Goal: Information Seeking & Learning: Check status

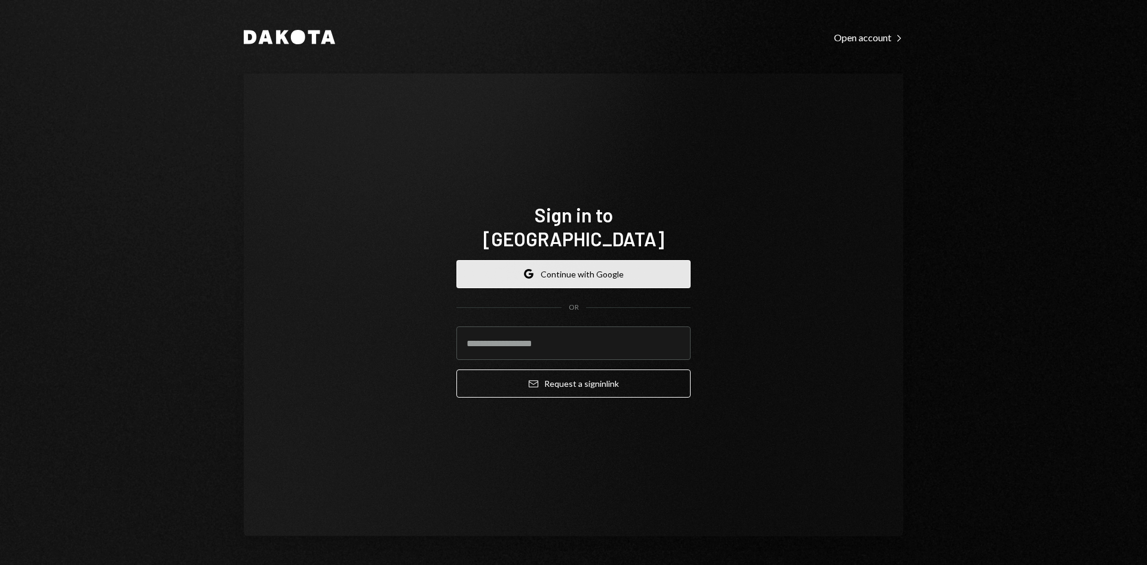
click at [612, 266] on button "Google Continue with Google" at bounding box center [573, 274] width 234 height 28
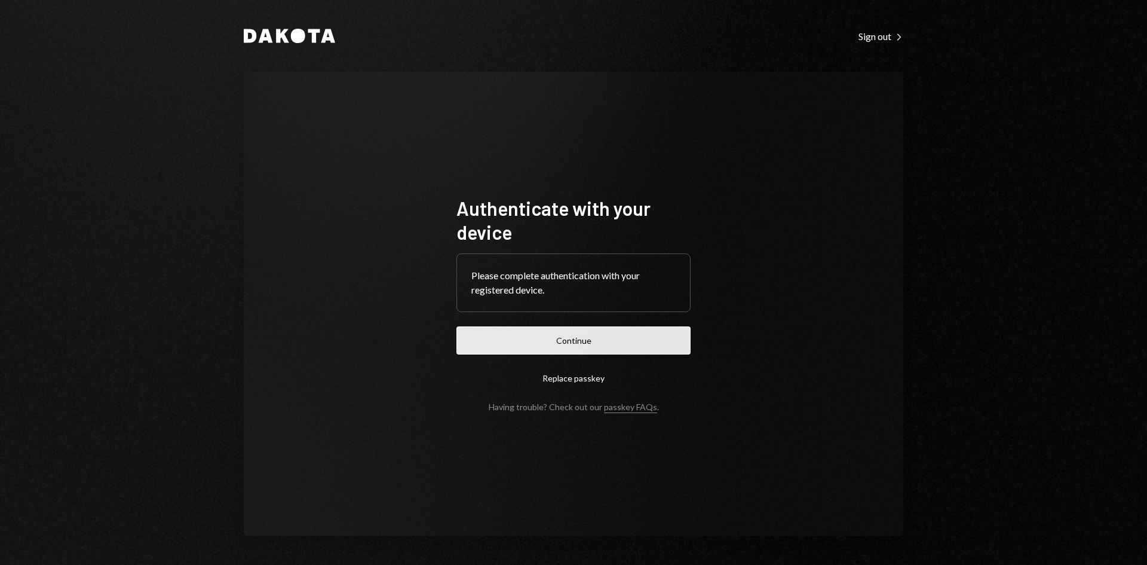
click at [576, 335] on button "Continue" at bounding box center [573, 340] width 234 height 28
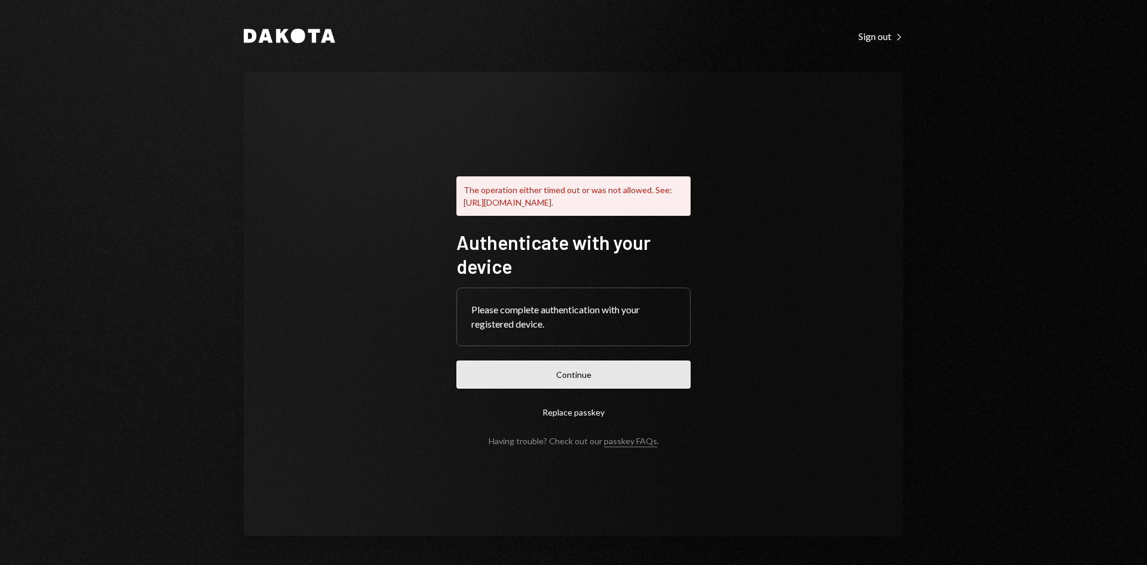
click at [604, 373] on button "Continue" at bounding box center [573, 374] width 234 height 28
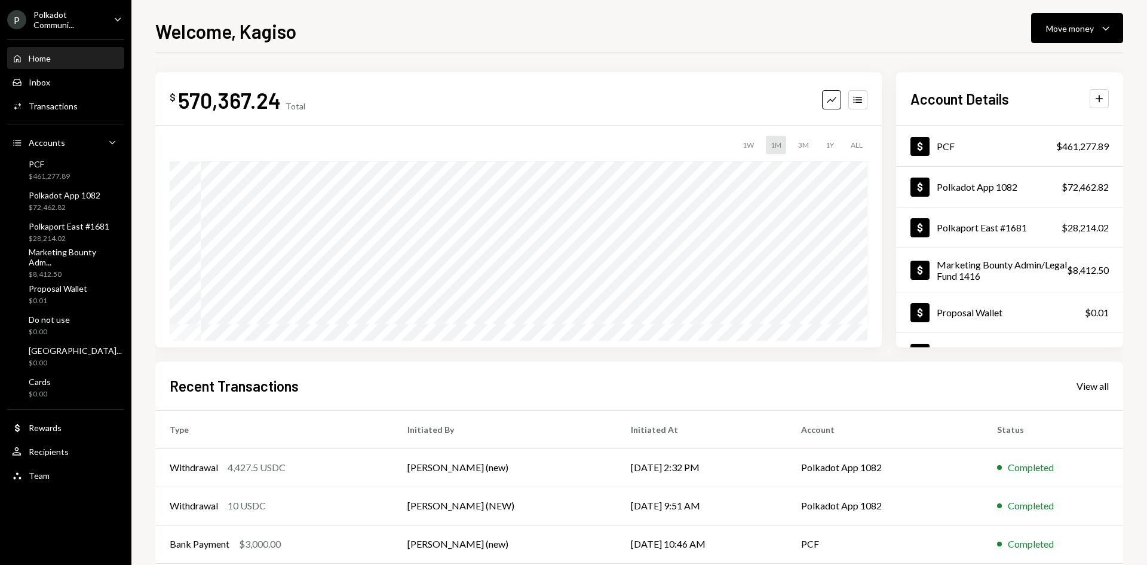
click at [81, 16] on div "Polkadot Communi..." at bounding box center [68, 20] width 70 height 20
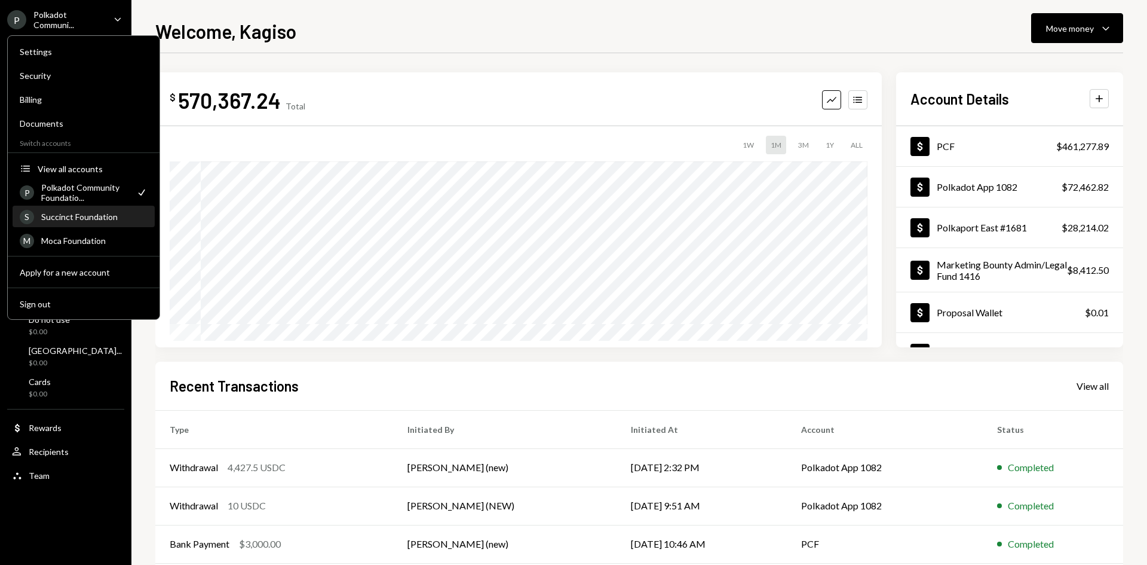
click at [85, 210] on div "S Succinct Foundation" at bounding box center [84, 217] width 128 height 20
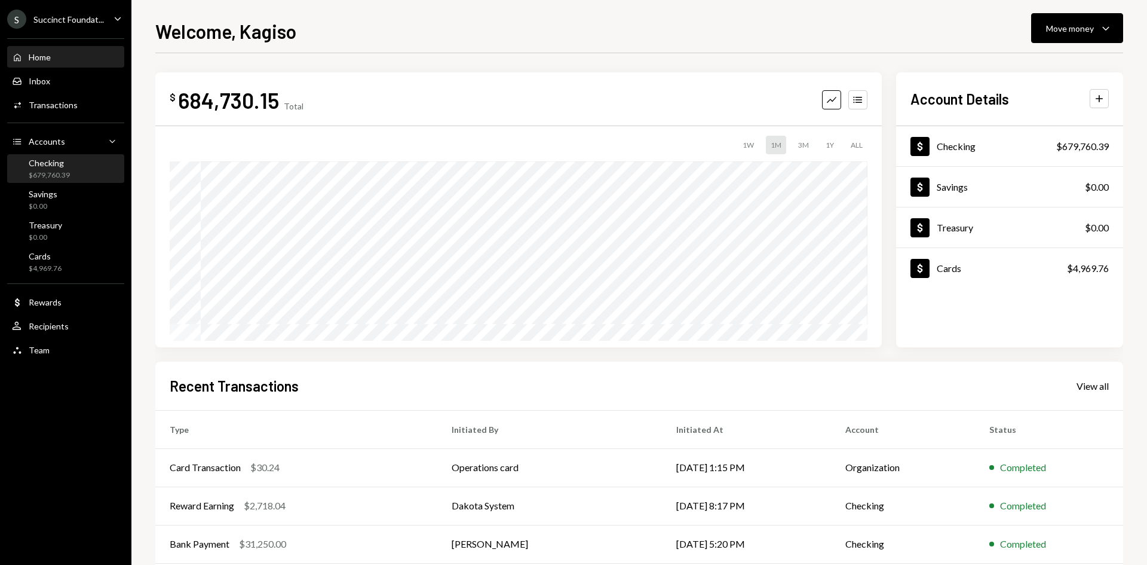
click at [70, 164] on div "Checking $679,760.39" at bounding box center [66, 169] width 108 height 23
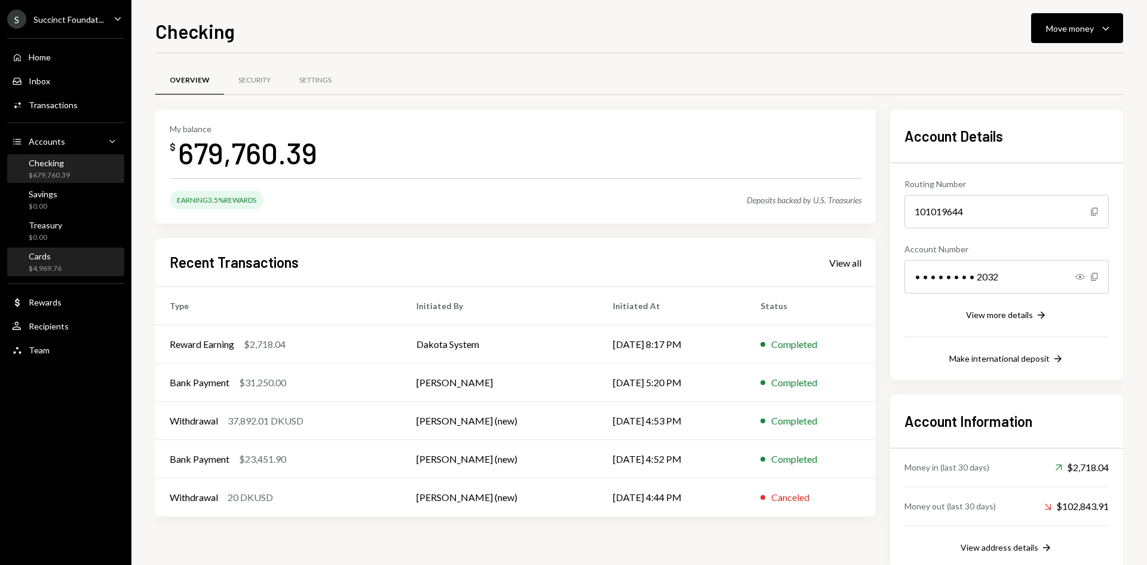
click at [49, 260] on div "Cards" at bounding box center [45, 256] width 33 height 10
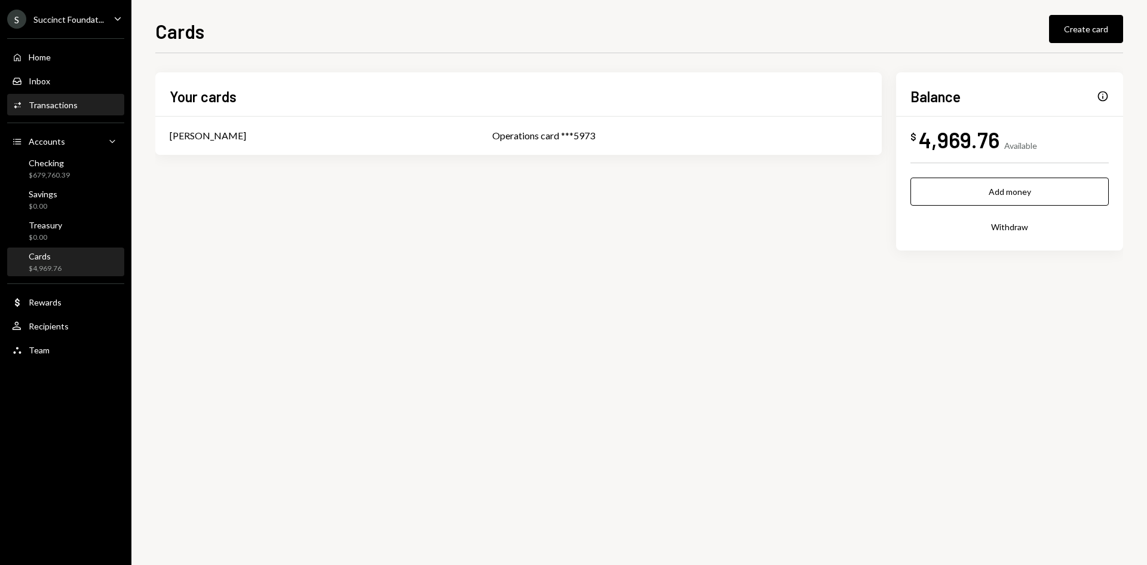
click at [72, 104] on div "Transactions" at bounding box center [53, 105] width 49 height 10
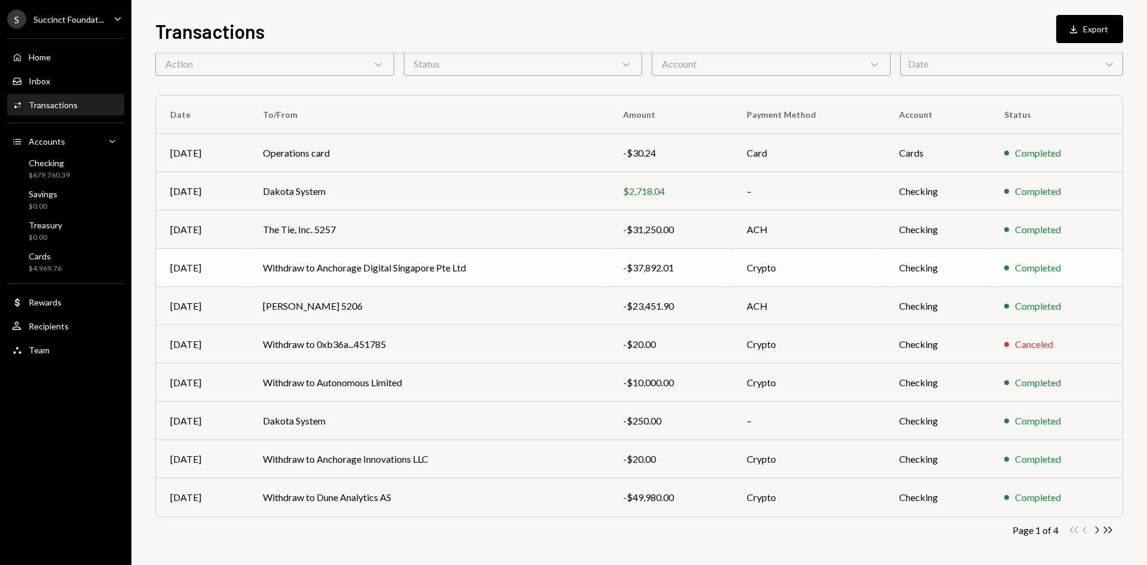
scroll to position [59, 0]
click at [1094, 530] on icon "Chevron Right" at bounding box center [1096, 527] width 11 height 11
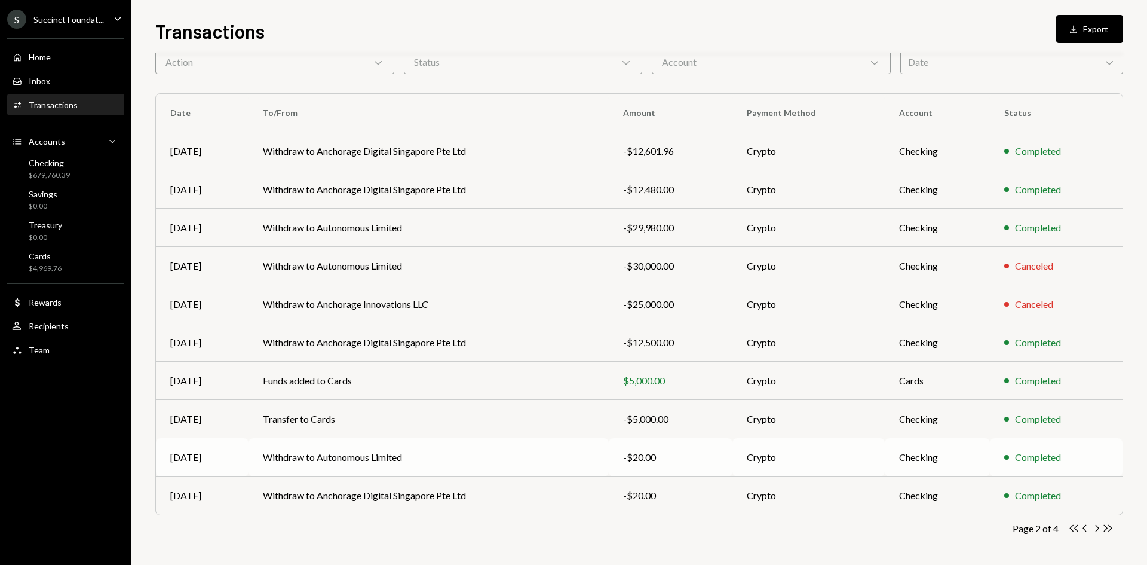
click at [418, 462] on td "Withdraw to Autonomous Limited" at bounding box center [429, 457] width 360 height 38
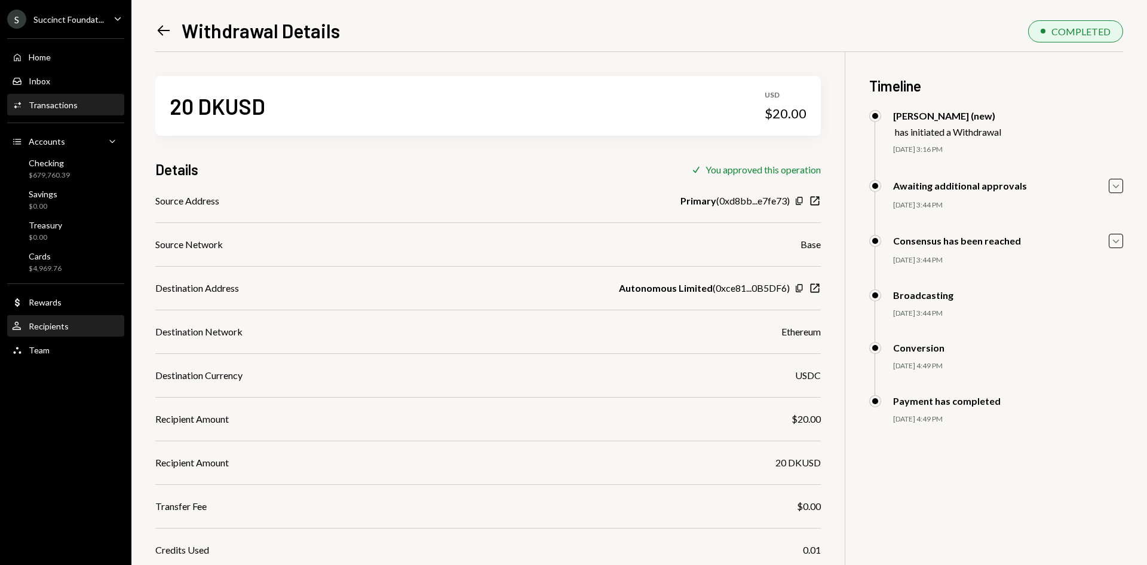
click at [40, 333] on div "User Recipients" at bounding box center [66, 326] width 108 height 20
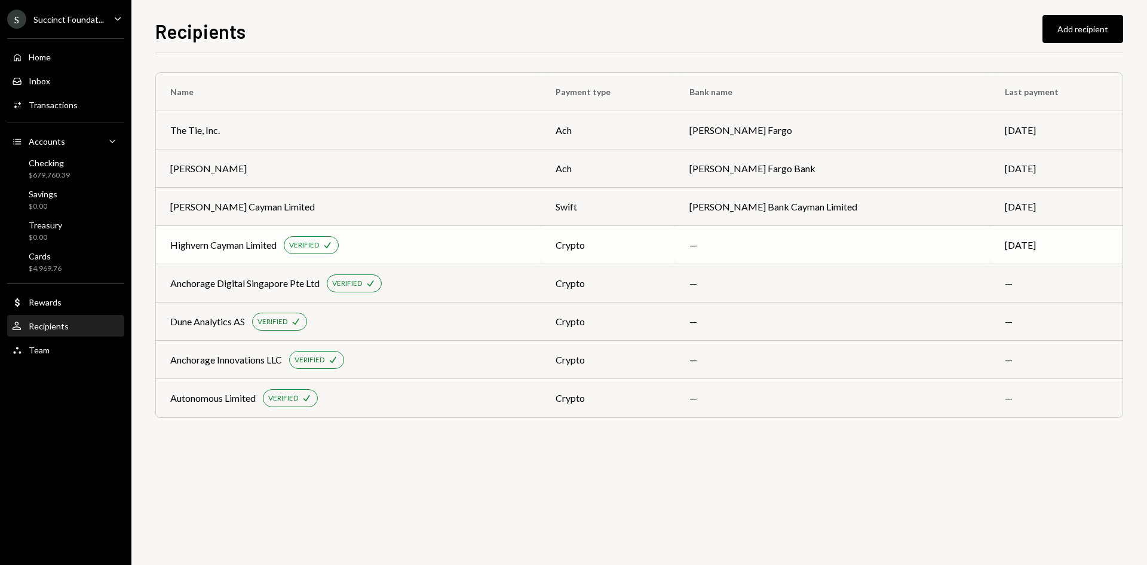
click at [449, 247] on div "Highvern Cayman Limited VERIFIED Check" at bounding box center [348, 245] width 357 height 18
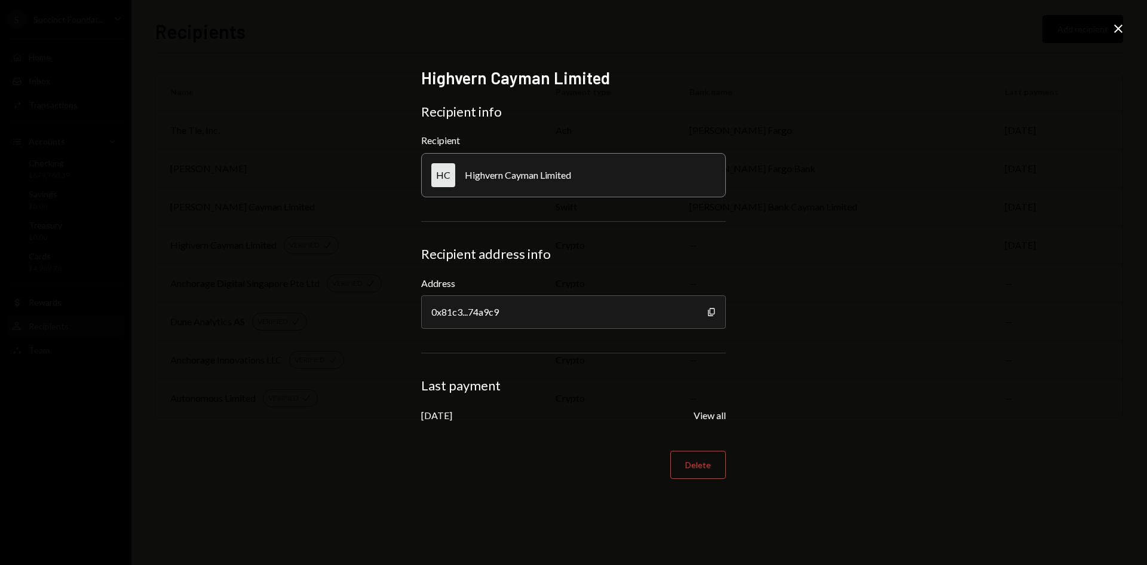
click at [338, 313] on div "Highvern Cayman Limited Recipient info Recipient HC Highvern Cayman Limited Rec…" at bounding box center [573, 282] width 1147 height 565
click at [1117, 32] on icon "Close" at bounding box center [1118, 29] width 14 height 14
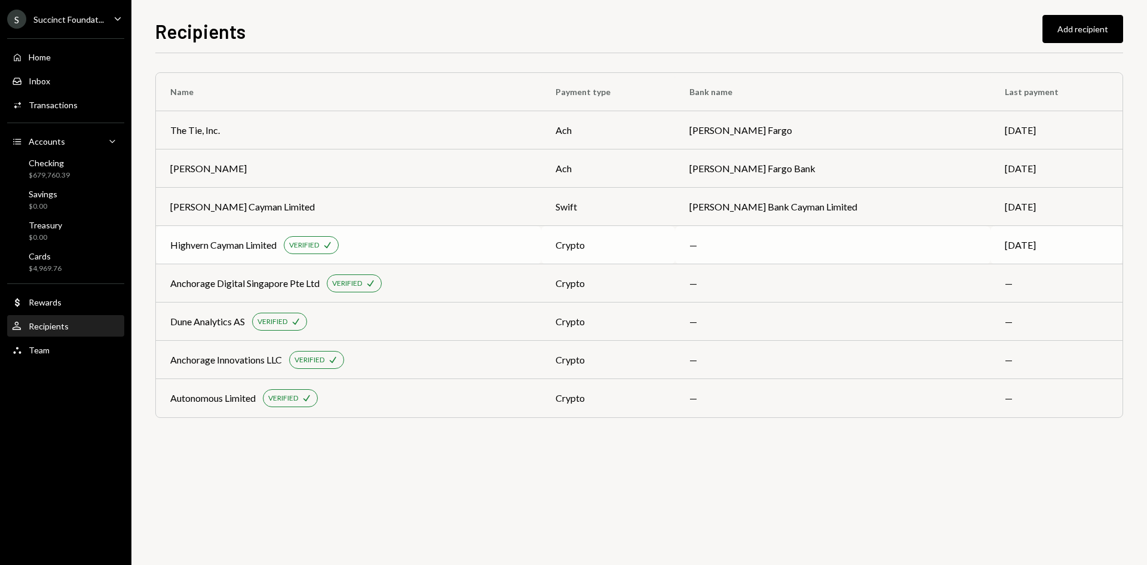
click at [456, 249] on div "Highvern Cayman Limited VERIFIED Check" at bounding box center [348, 245] width 357 height 18
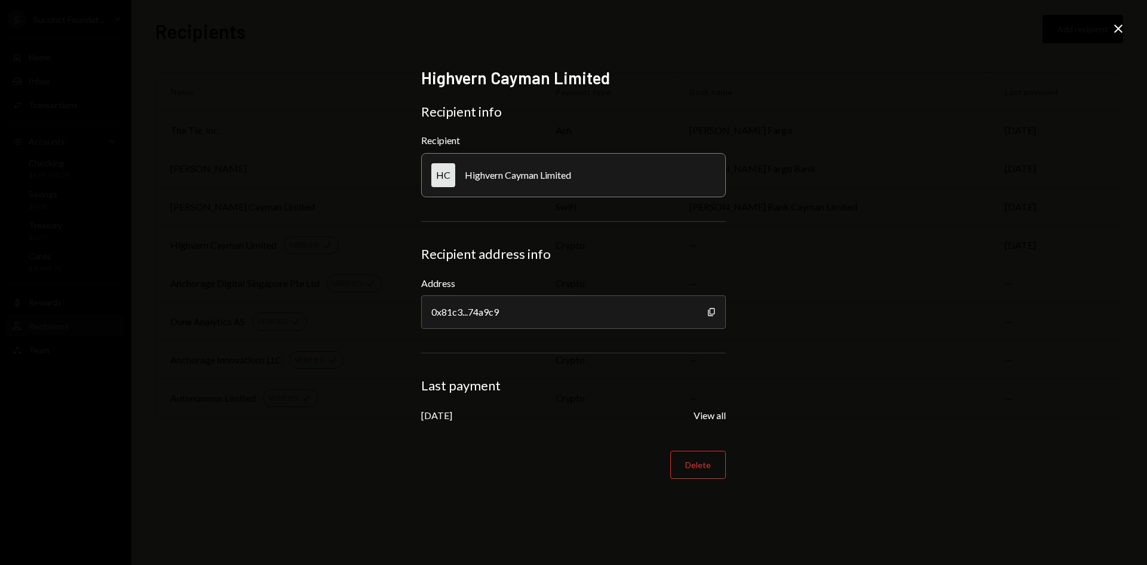
click at [1121, 28] on icon "Close" at bounding box center [1118, 29] width 14 height 14
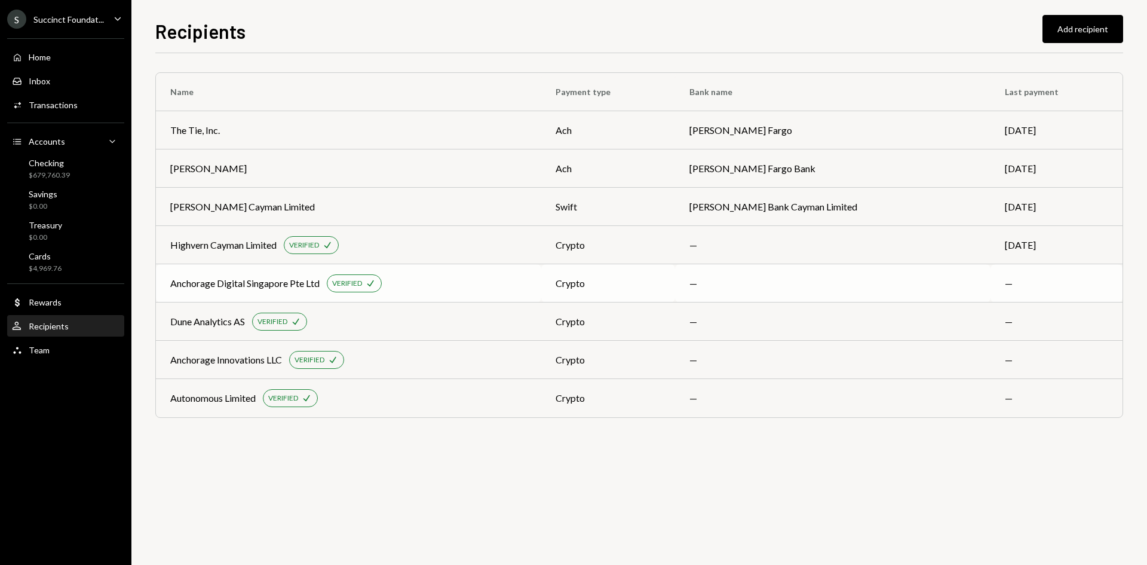
click at [440, 275] on div "Anchorage Digital Singapore Pte Ltd VERIFIED Check" at bounding box center [348, 283] width 357 height 18
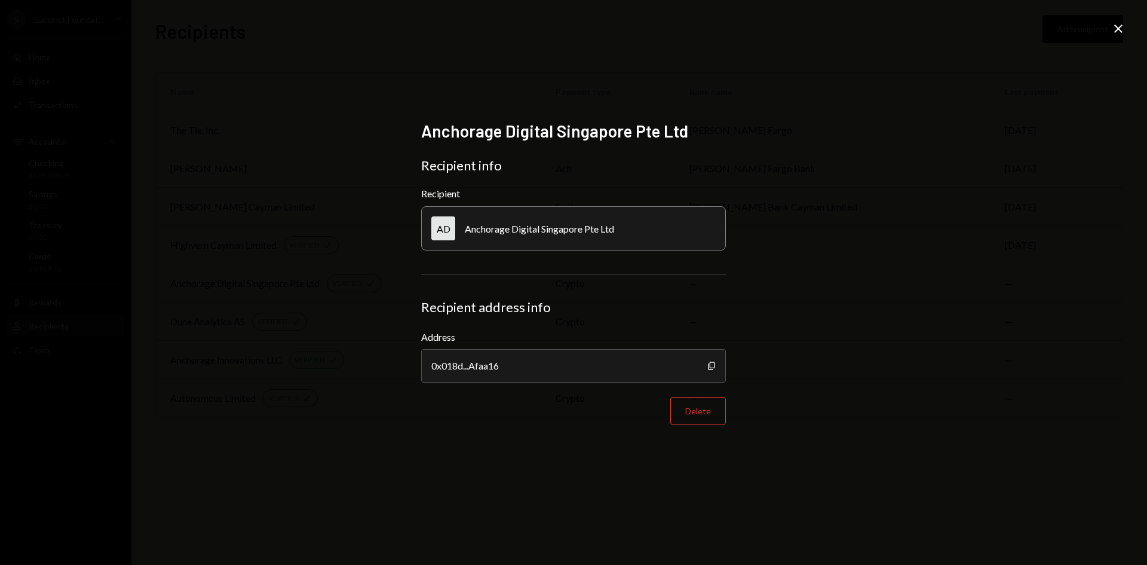
click at [1121, 30] on icon "Close" at bounding box center [1118, 29] width 14 height 14
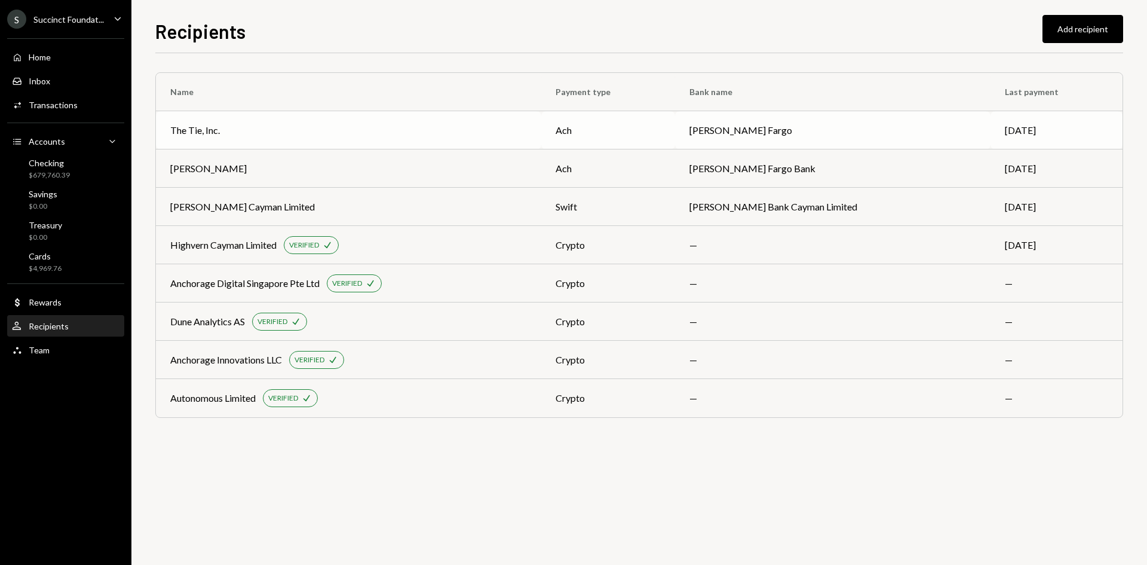
click at [516, 135] on div "The Tie, Inc." at bounding box center [348, 130] width 357 height 14
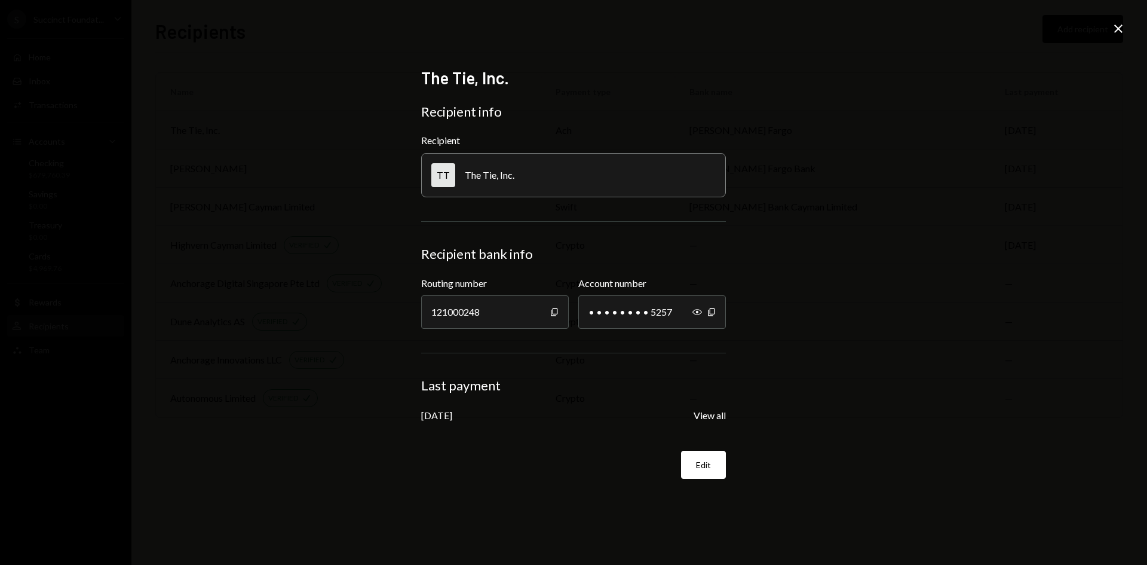
click at [1124, 23] on icon "Close" at bounding box center [1118, 29] width 14 height 14
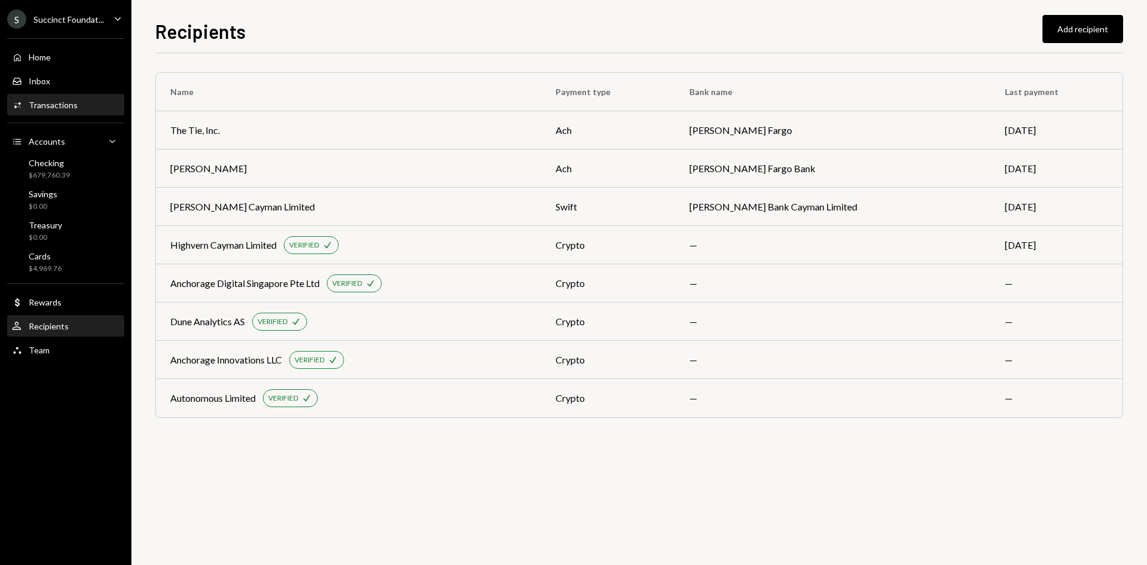
click at [18, 100] on icon "Activities" at bounding box center [17, 105] width 11 height 11
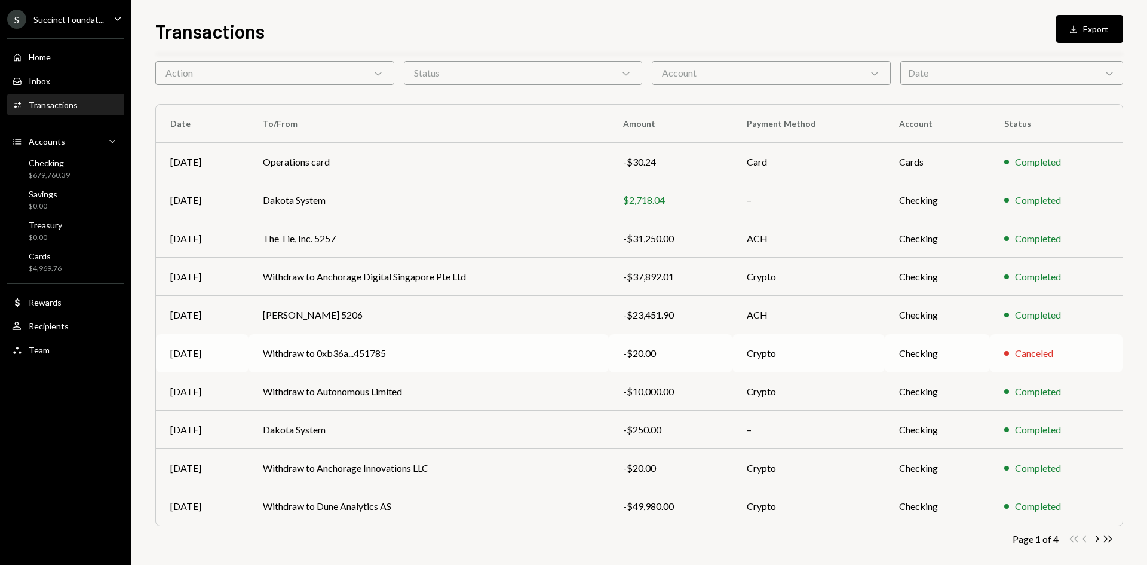
scroll to position [59, 0]
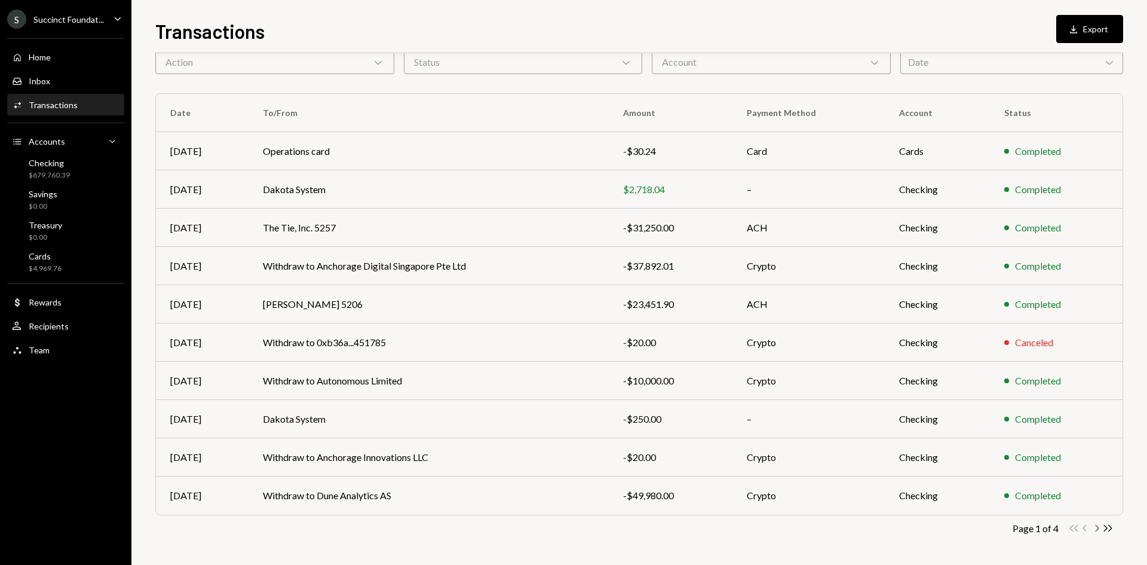
click at [1096, 527] on icon "Chevron Right" at bounding box center [1096, 527] width 11 height 11
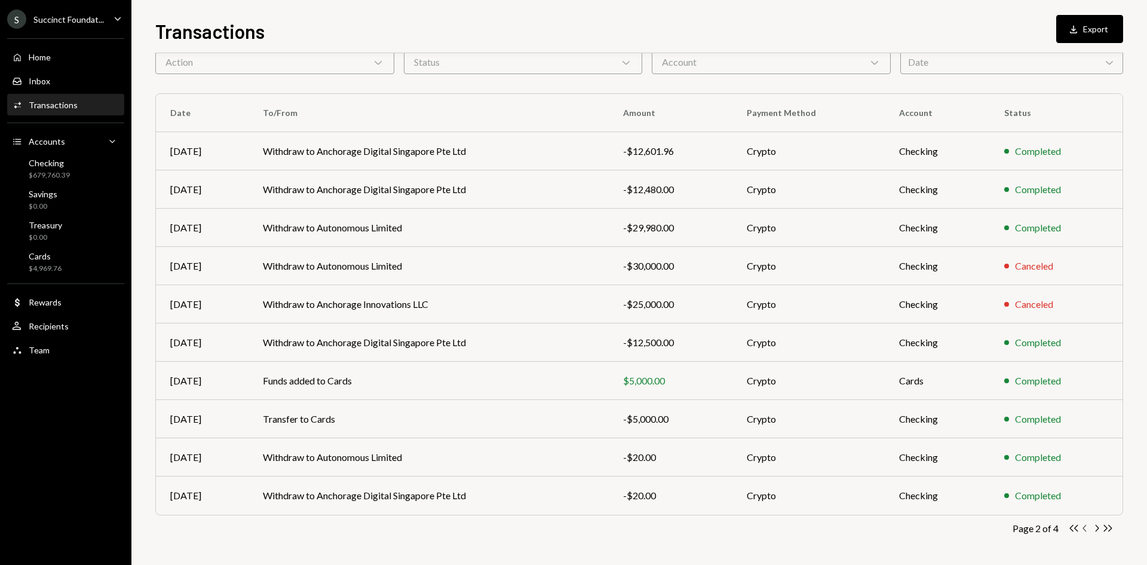
click at [1087, 529] on icon "Chevron Left" at bounding box center [1085, 527] width 11 height 11
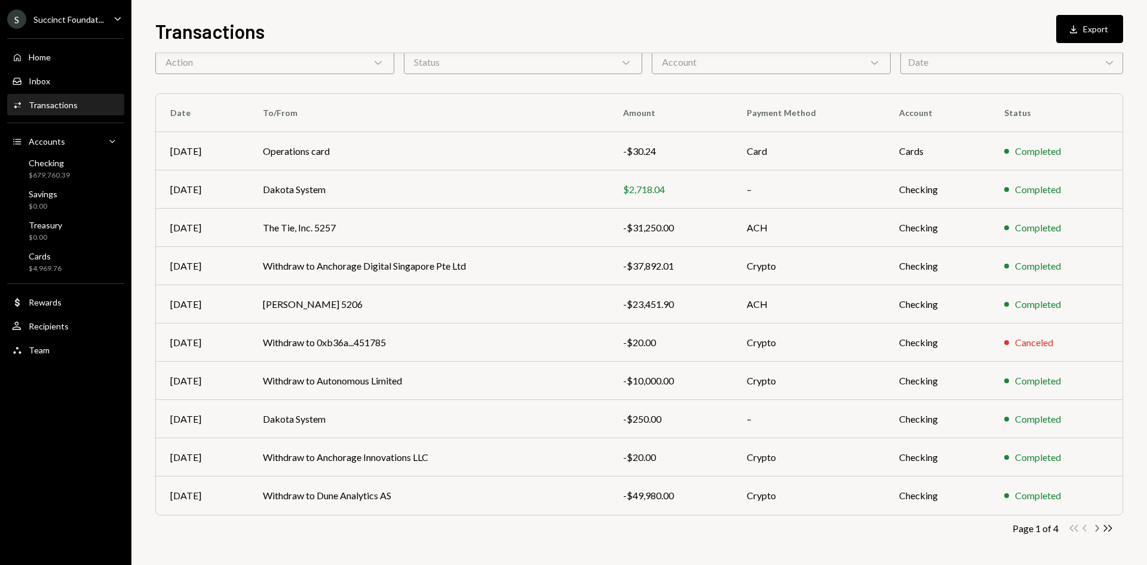
click at [1098, 525] on icon "Chevron Right" at bounding box center [1096, 527] width 11 height 11
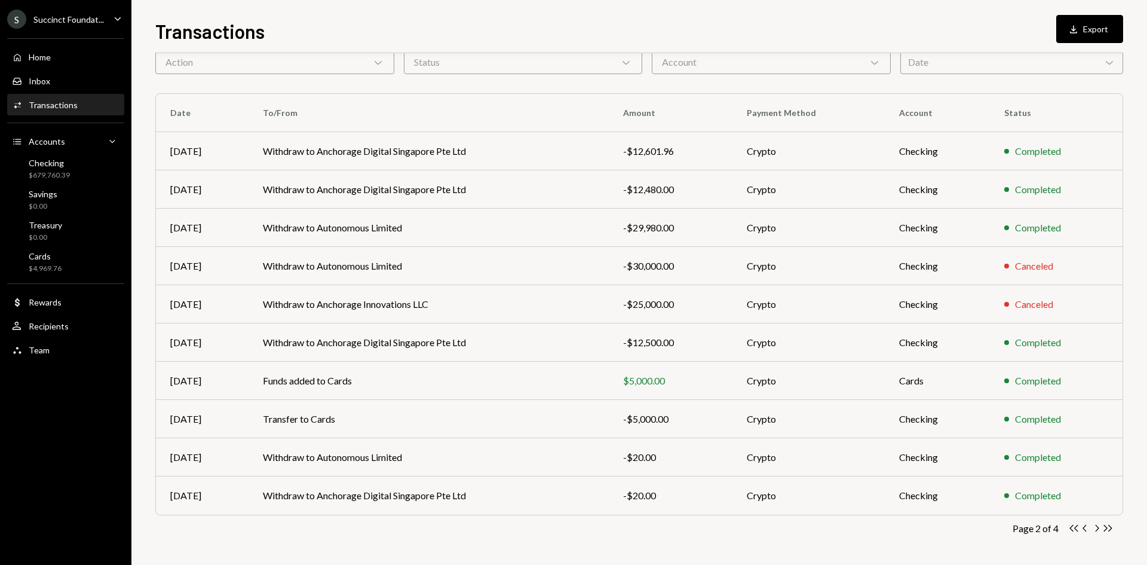
click at [378, 64] on icon at bounding box center [378, 63] width 7 height 4
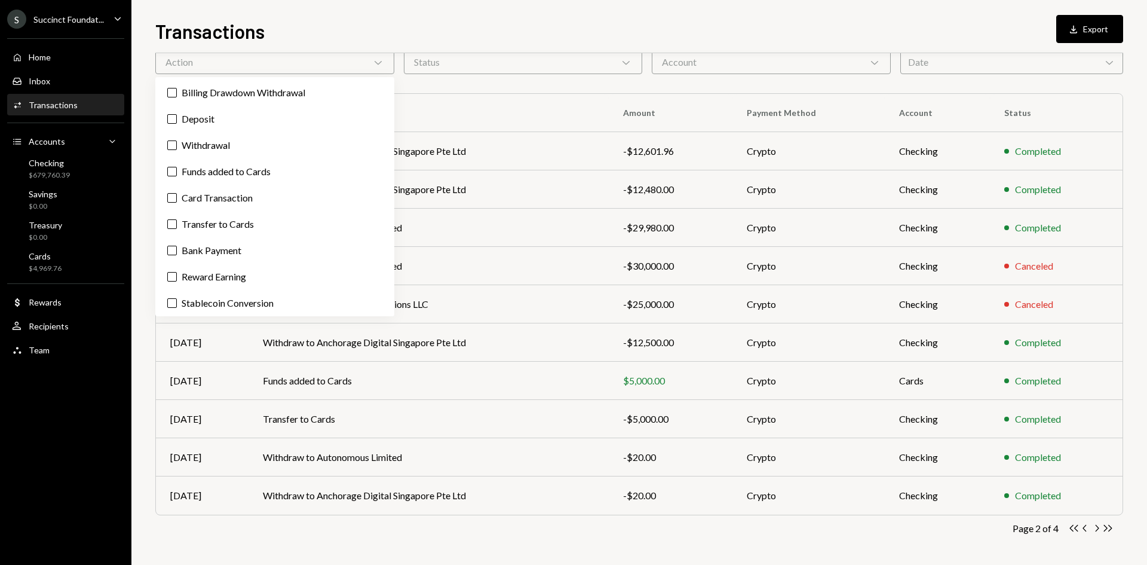
click at [443, 62] on div "Status Chevron Down" at bounding box center [523, 62] width 239 height 24
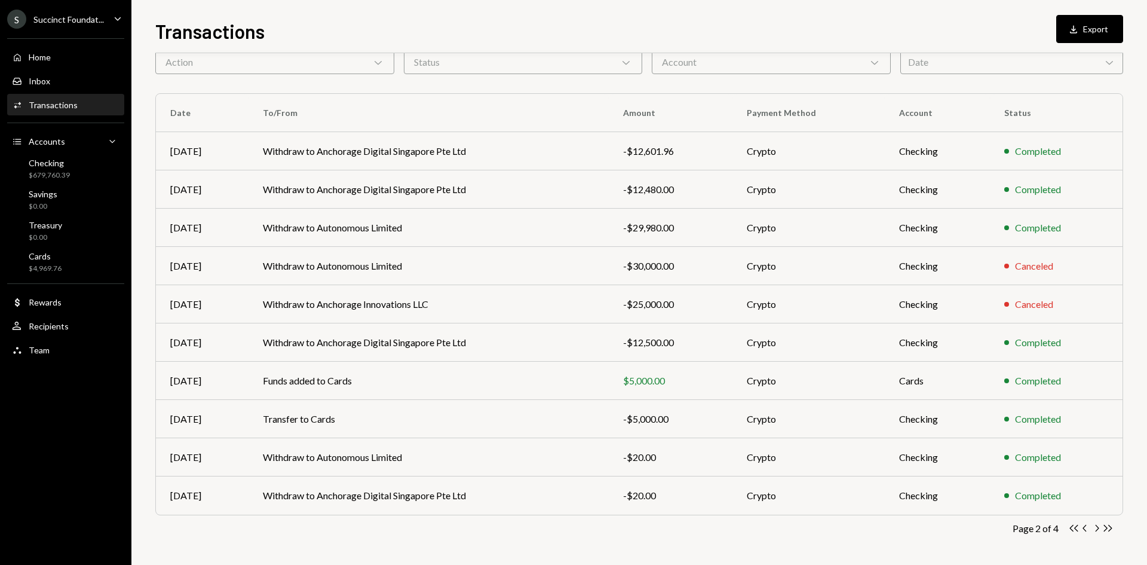
click at [684, 63] on div "Account Chevron Down" at bounding box center [771, 62] width 239 height 24
drag, startPoint x: 610, startPoint y: 517, endPoint x: 639, endPoint y: 525, distance: 30.4
click at [627, 526] on div "Transactions All Activity Action Chevron Down Status Chevron Down Account Chevr…" at bounding box center [639, 288] width 968 height 551
click at [1102, 525] on icon "Chevron Right" at bounding box center [1096, 527] width 11 height 11
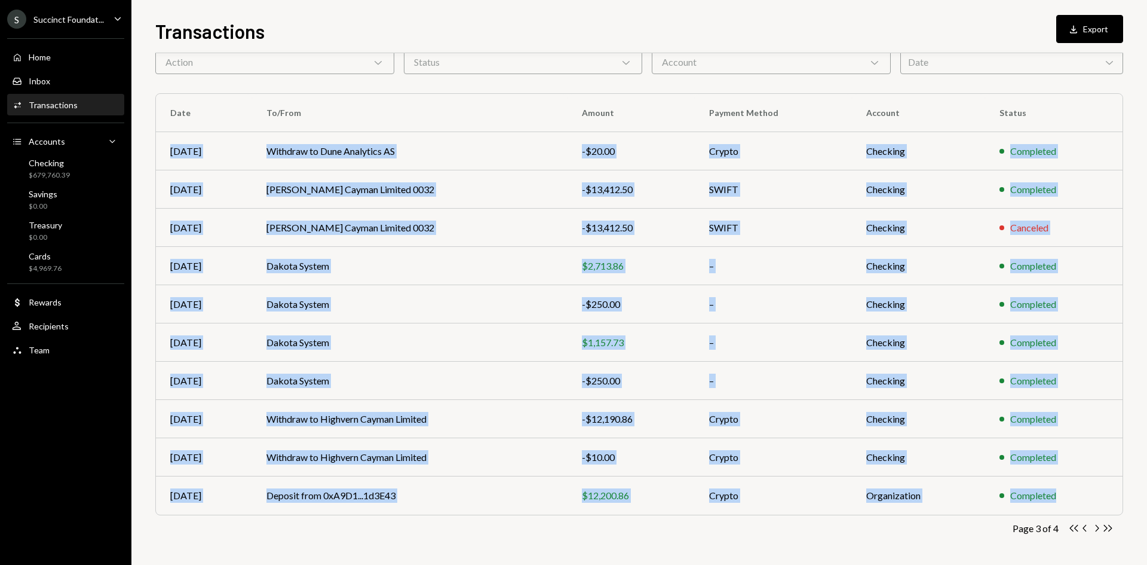
click at [1096, 528] on icon "Chevron Right" at bounding box center [1096, 527] width 11 height 11
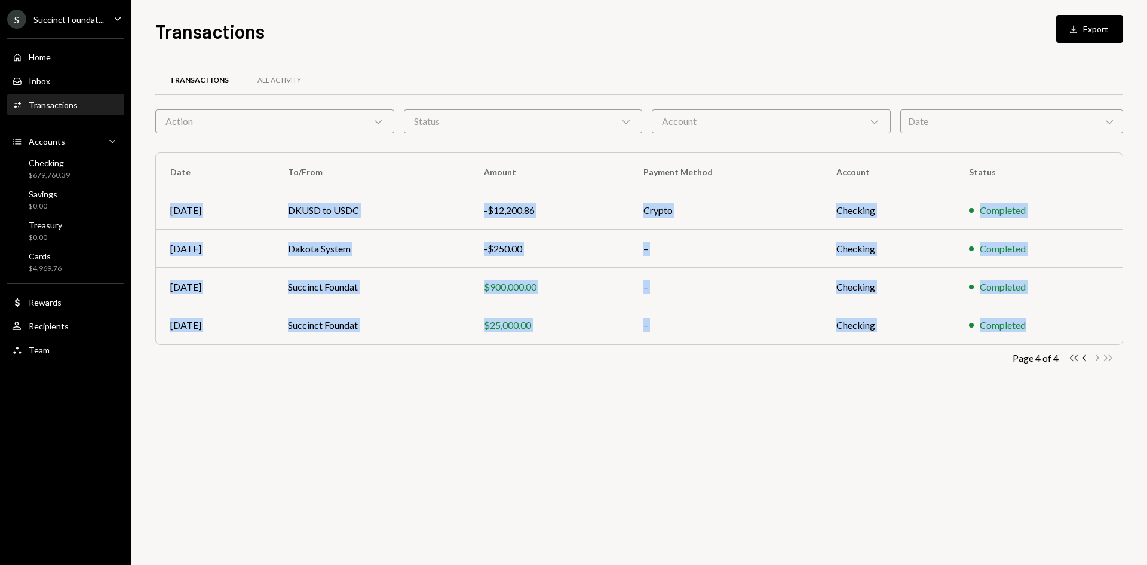
click at [1079, 358] on icon "Double Arrow Left" at bounding box center [1073, 357] width 11 height 11
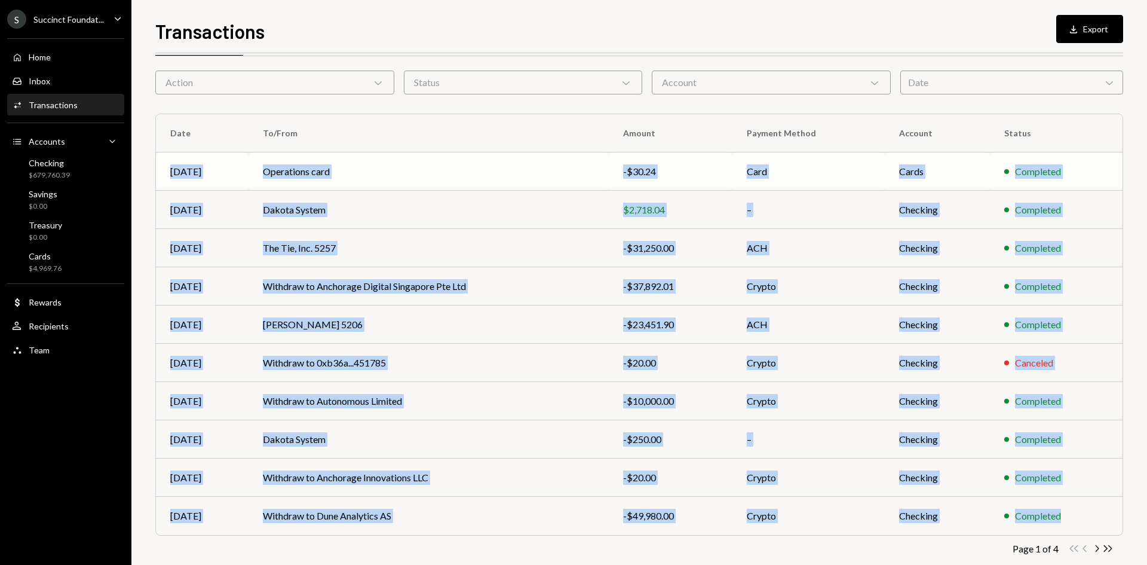
scroll to position [59, 0]
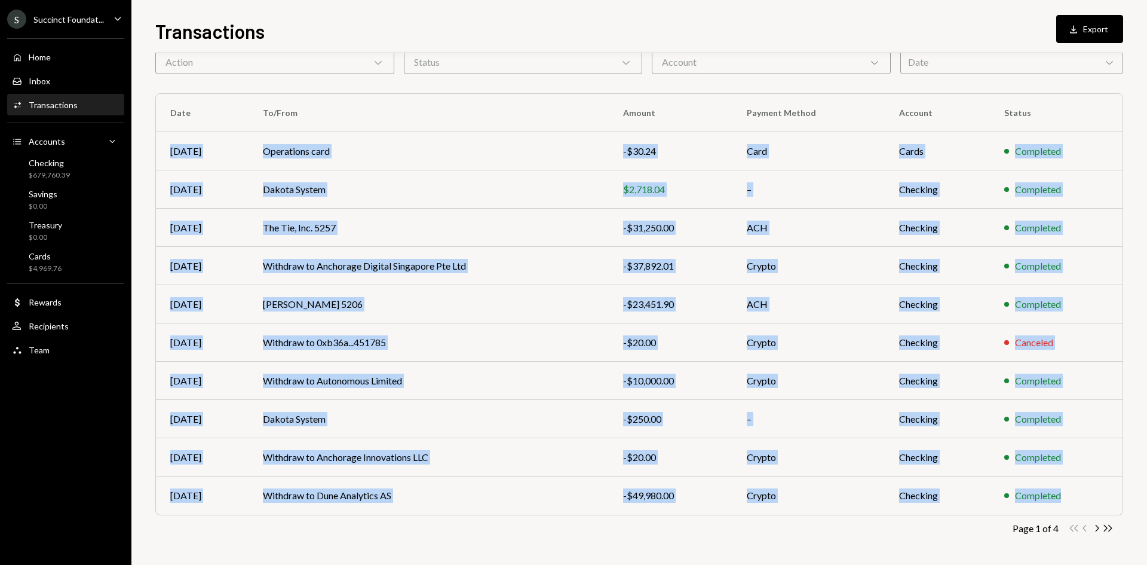
click at [529, 523] on div "Page 1 of 4 Double Arrow Left Chevron Left Chevron Right Double Arrow Right" at bounding box center [639, 527] width 968 height 11
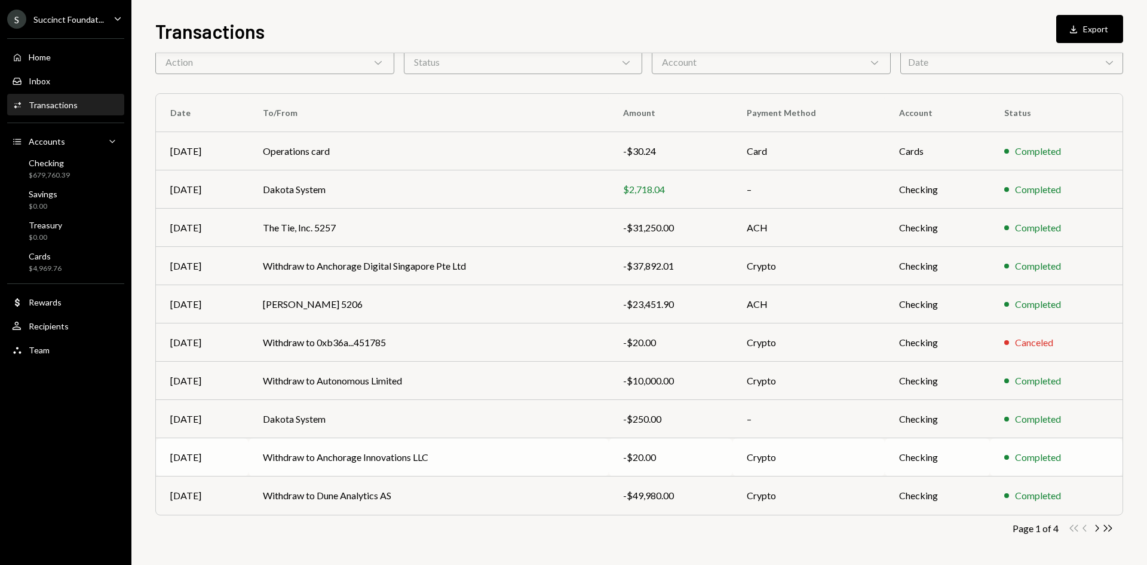
click at [462, 469] on td "Withdraw to Anchorage Innovations LLC" at bounding box center [429, 457] width 360 height 38
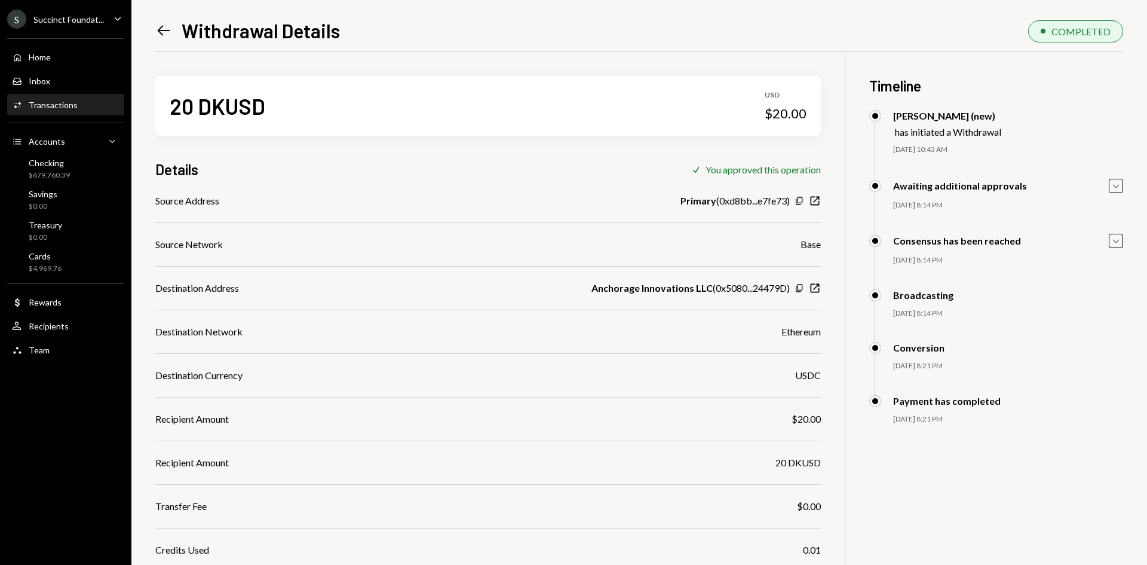
click at [162, 22] on link "Left Arrow" at bounding box center [163, 30] width 17 height 19
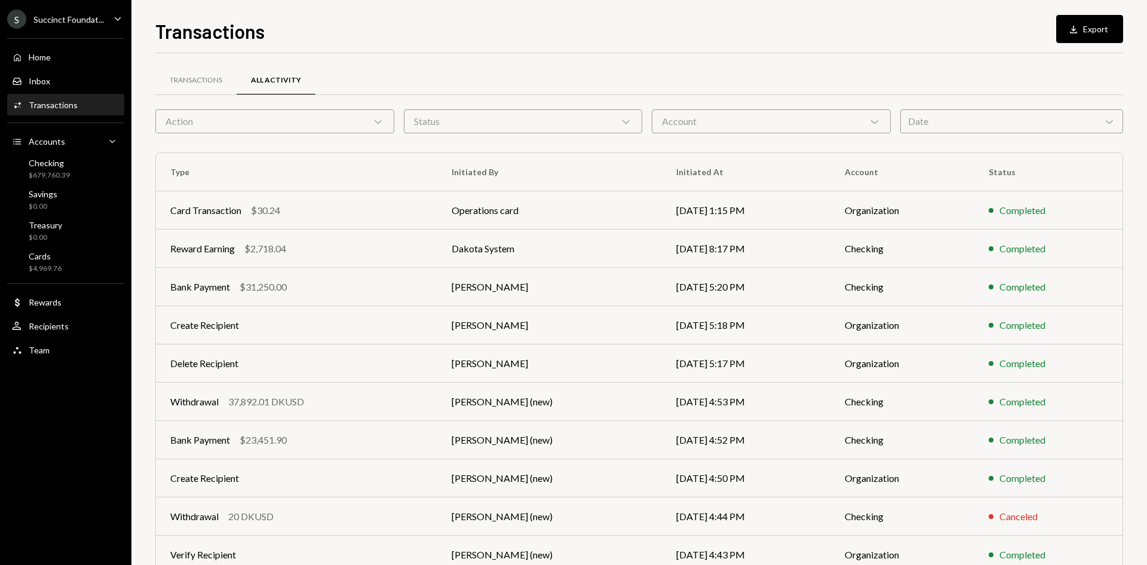
click at [70, 107] on div "Transactions" at bounding box center [53, 105] width 49 height 10
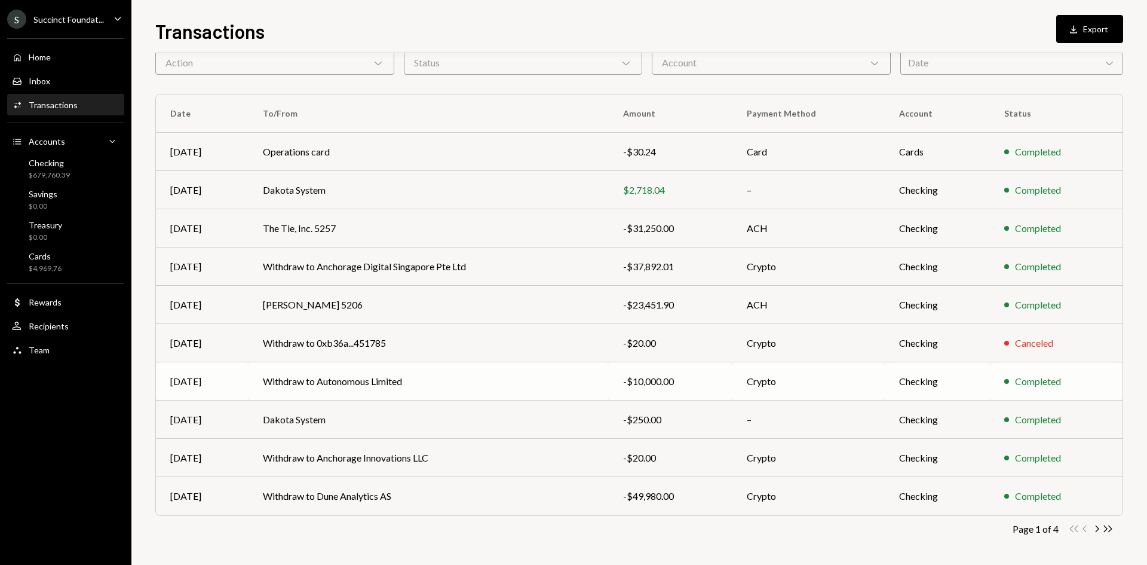
scroll to position [59, 0]
click at [1095, 529] on icon "Chevron Right" at bounding box center [1096, 527] width 11 height 11
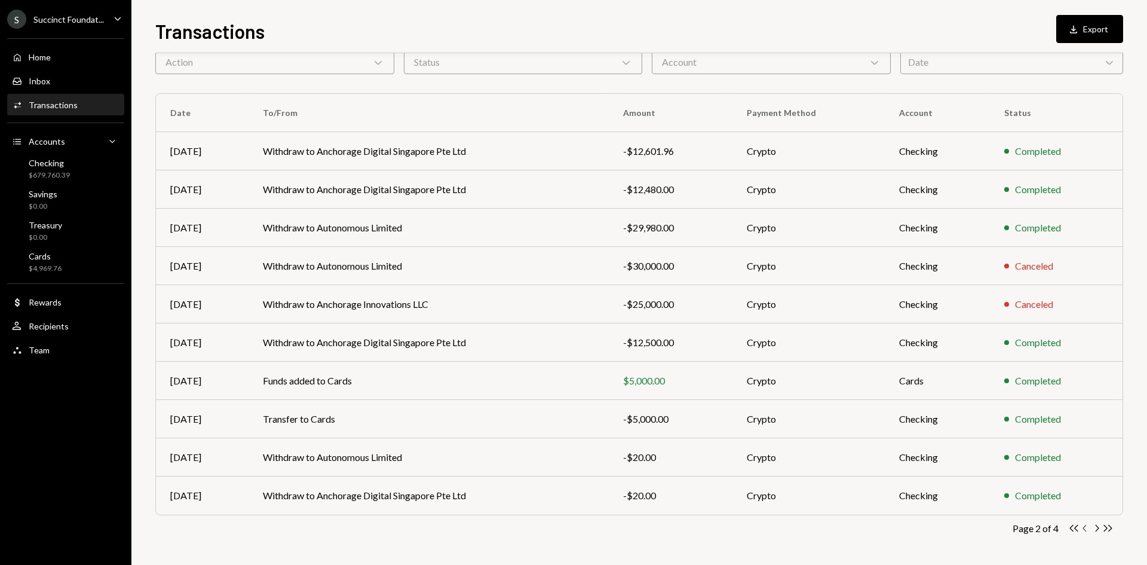
click at [1084, 527] on icon "button" at bounding box center [1085, 528] width 4 height 7
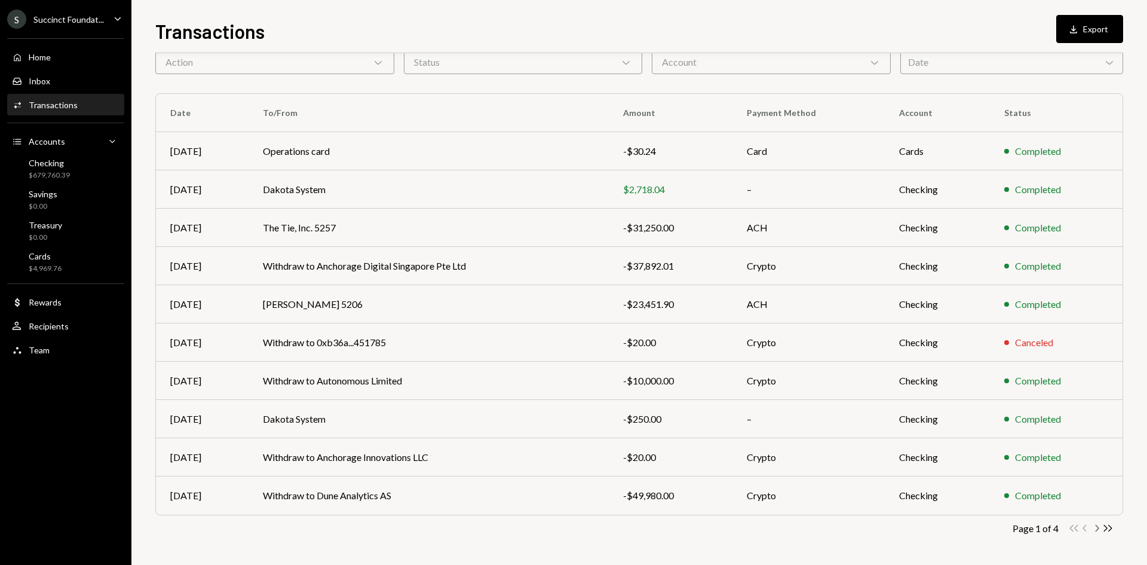
click at [1099, 528] on icon "button" at bounding box center [1098, 528] width 4 height 7
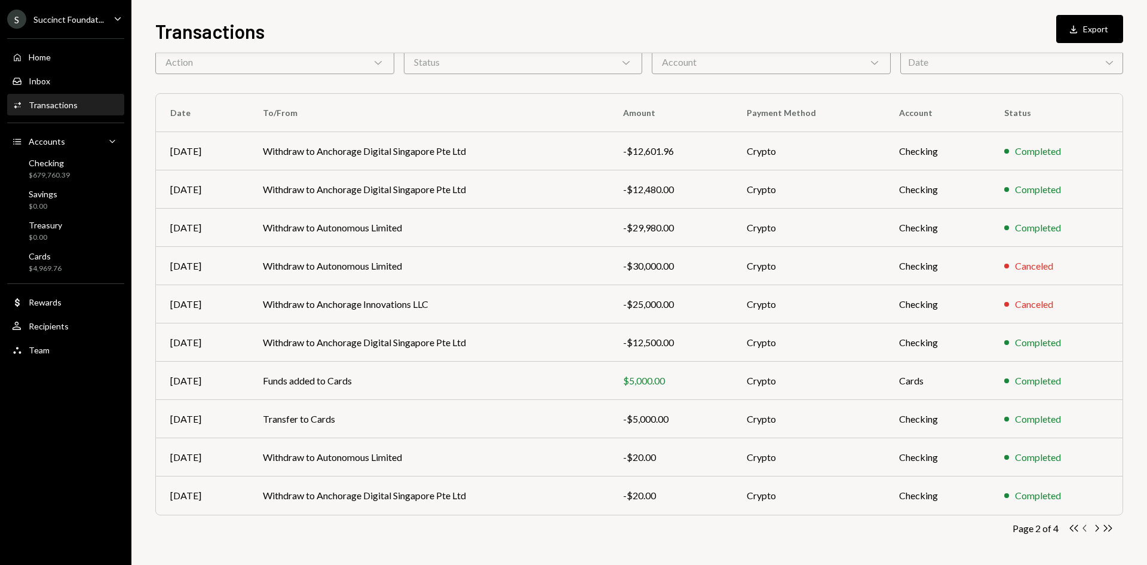
click at [1084, 529] on icon "button" at bounding box center [1085, 528] width 4 height 7
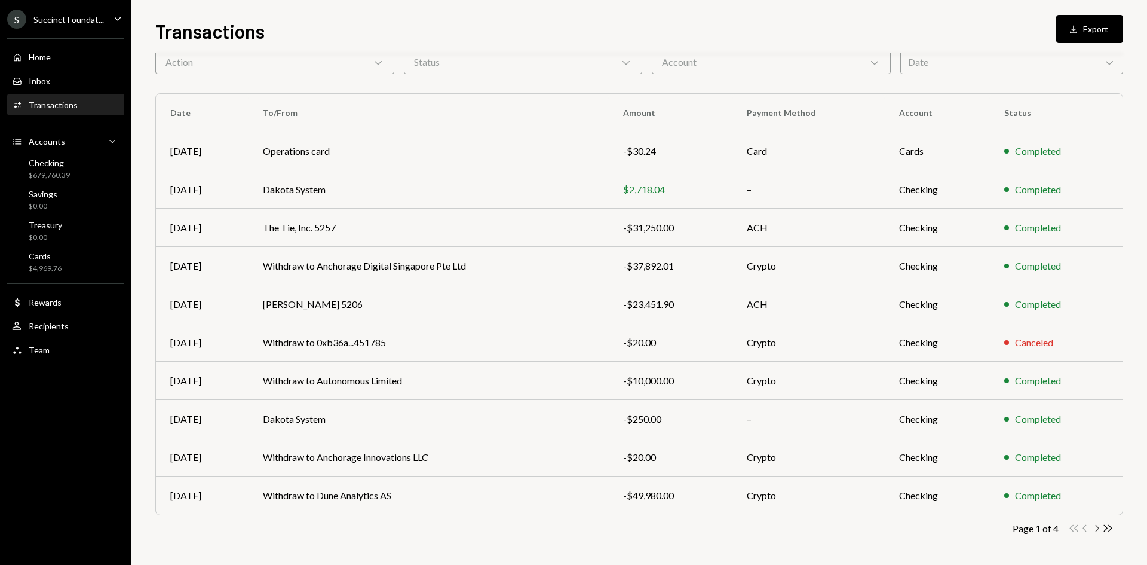
click at [1098, 531] on icon "Chevron Right" at bounding box center [1096, 527] width 11 height 11
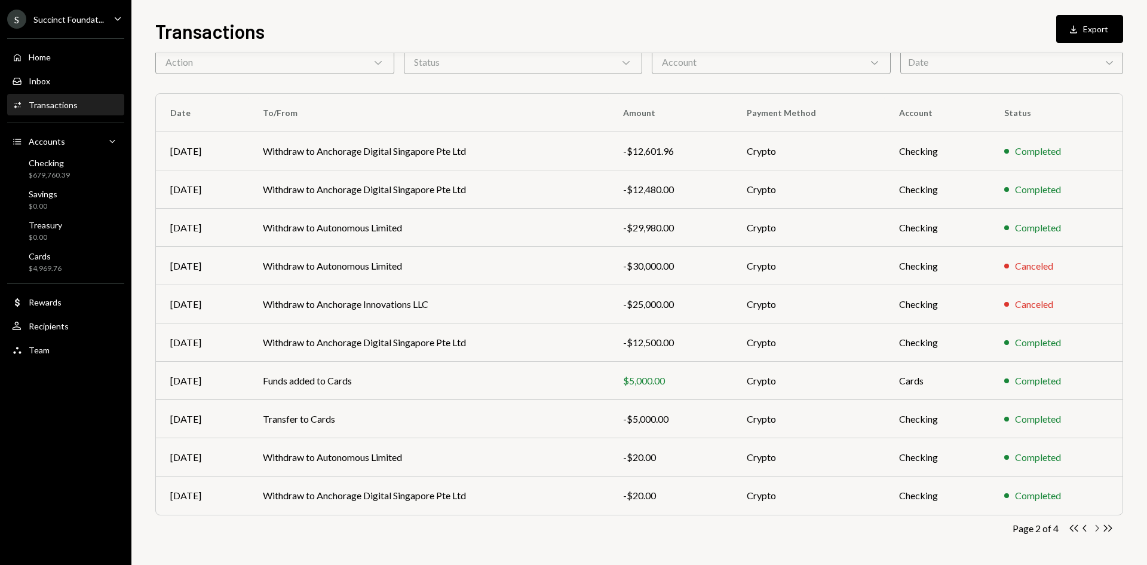
click at [1092, 525] on icon "Chevron Right" at bounding box center [1096, 527] width 11 height 11
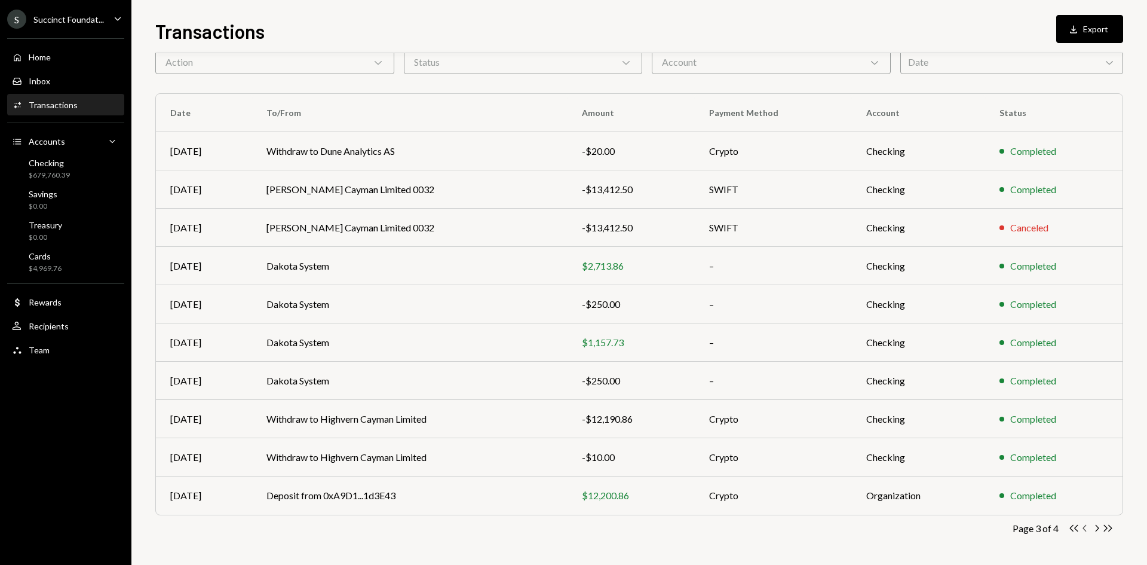
click at [1081, 525] on icon "Chevron Left" at bounding box center [1085, 527] width 11 height 11
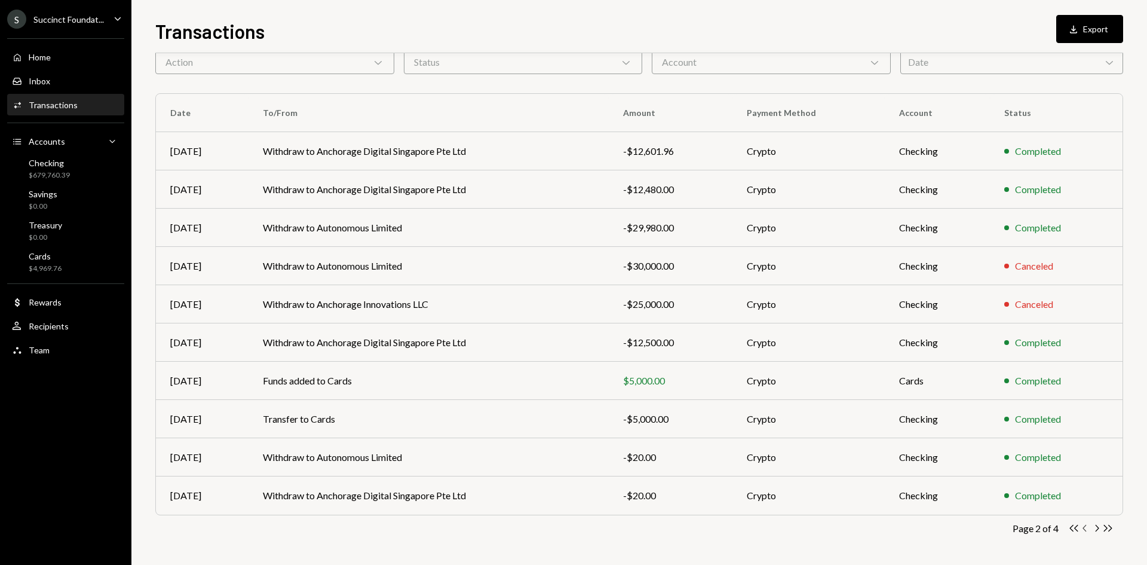
click at [1081, 525] on icon "Chevron Left" at bounding box center [1085, 527] width 11 height 11
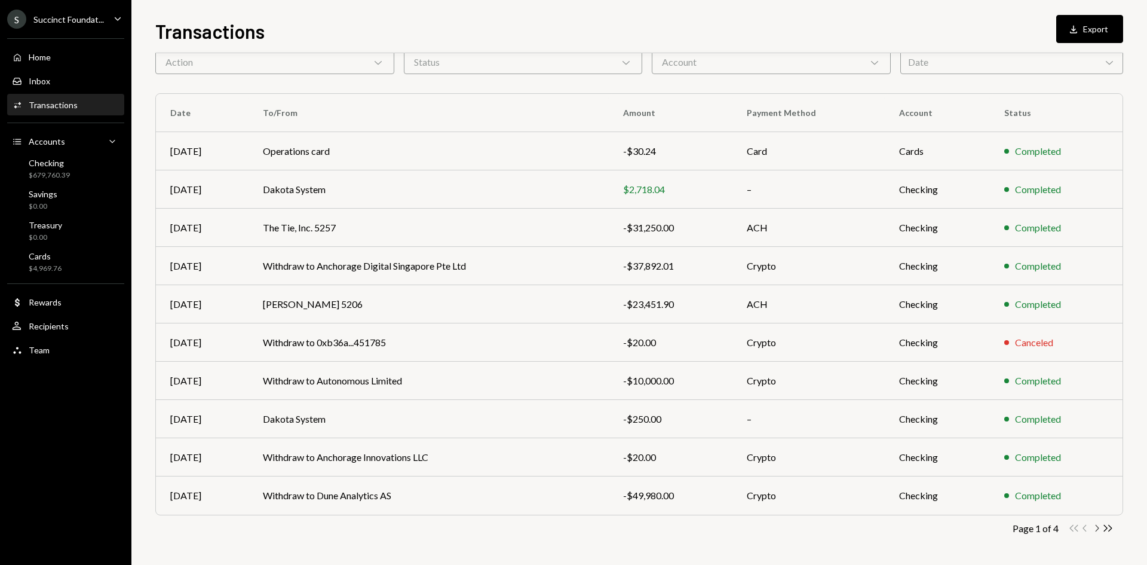
click at [1096, 526] on icon "Chevron Right" at bounding box center [1096, 527] width 11 height 11
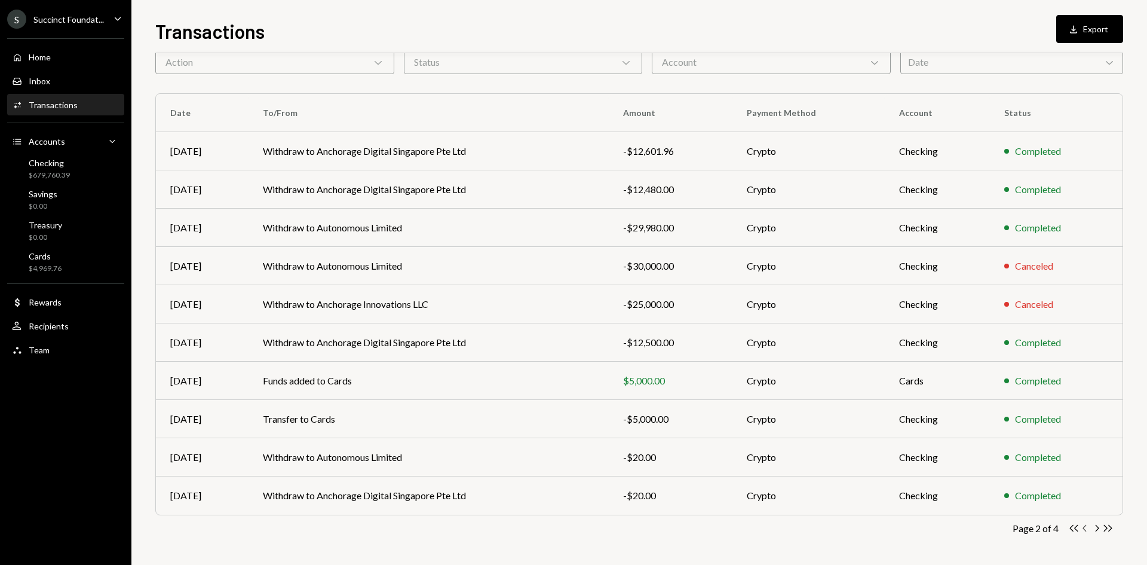
click at [1086, 528] on icon "Chevron Left" at bounding box center [1085, 527] width 11 height 11
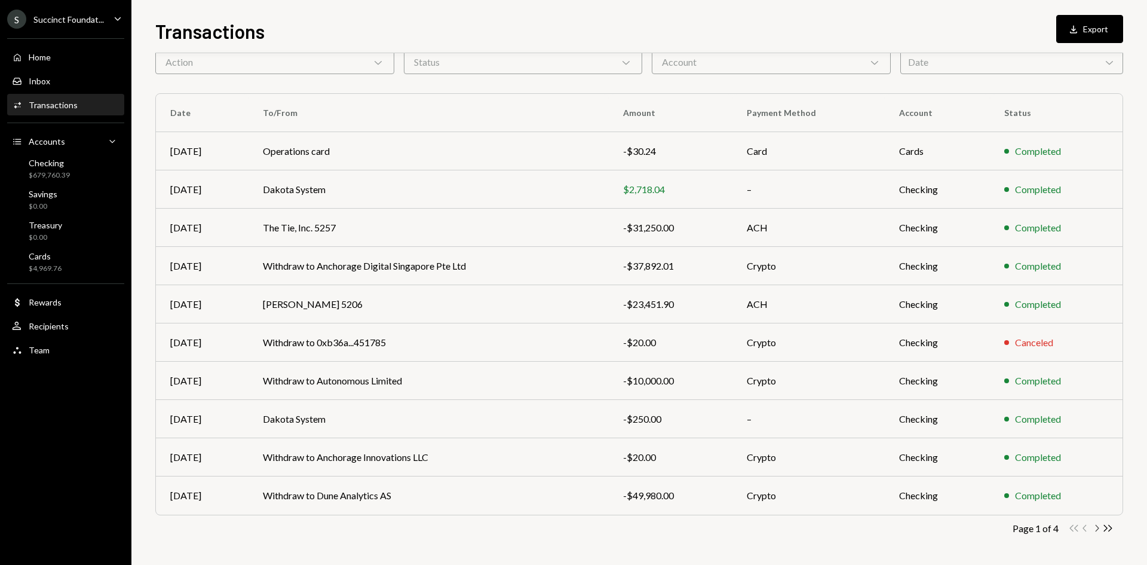
click at [1099, 530] on icon "Chevron Right" at bounding box center [1096, 527] width 11 height 11
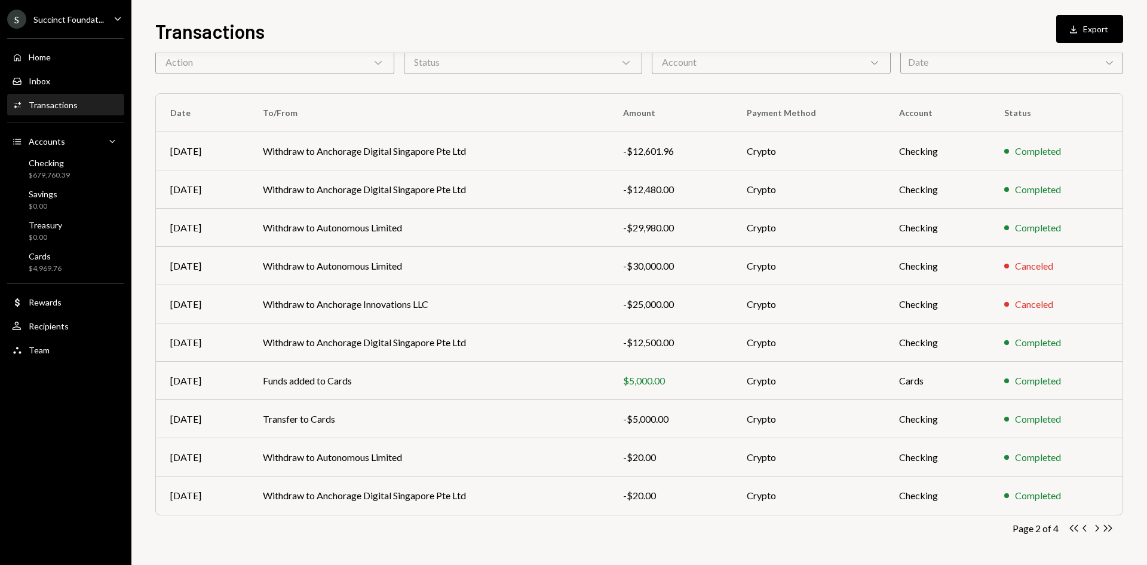
click at [1098, 529] on icon "Chevron Right" at bounding box center [1096, 527] width 11 height 11
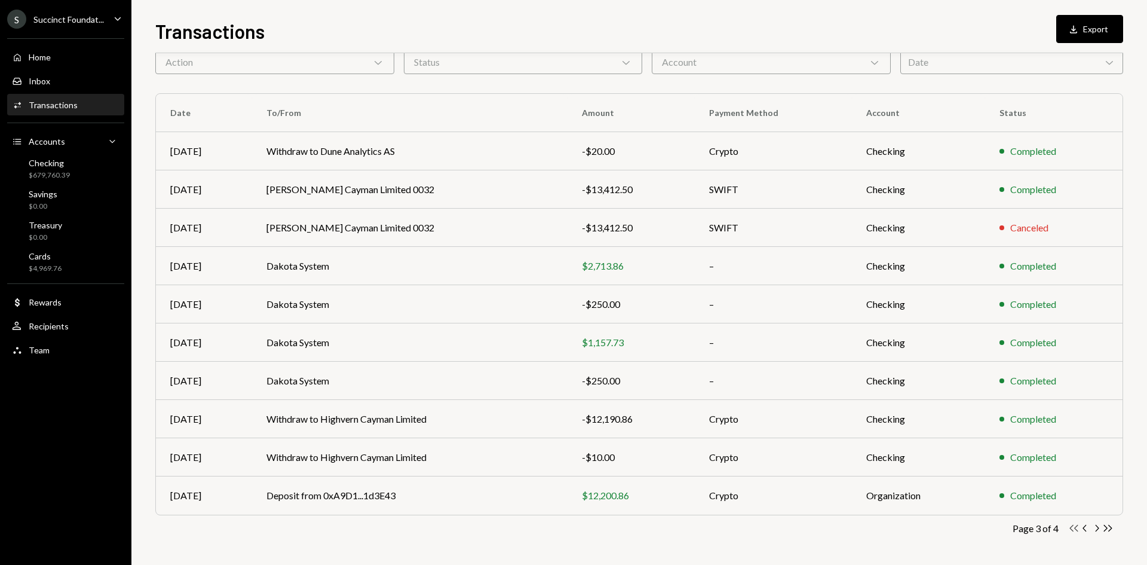
click at [1077, 527] on icon "Double Arrow Left" at bounding box center [1073, 527] width 11 height 11
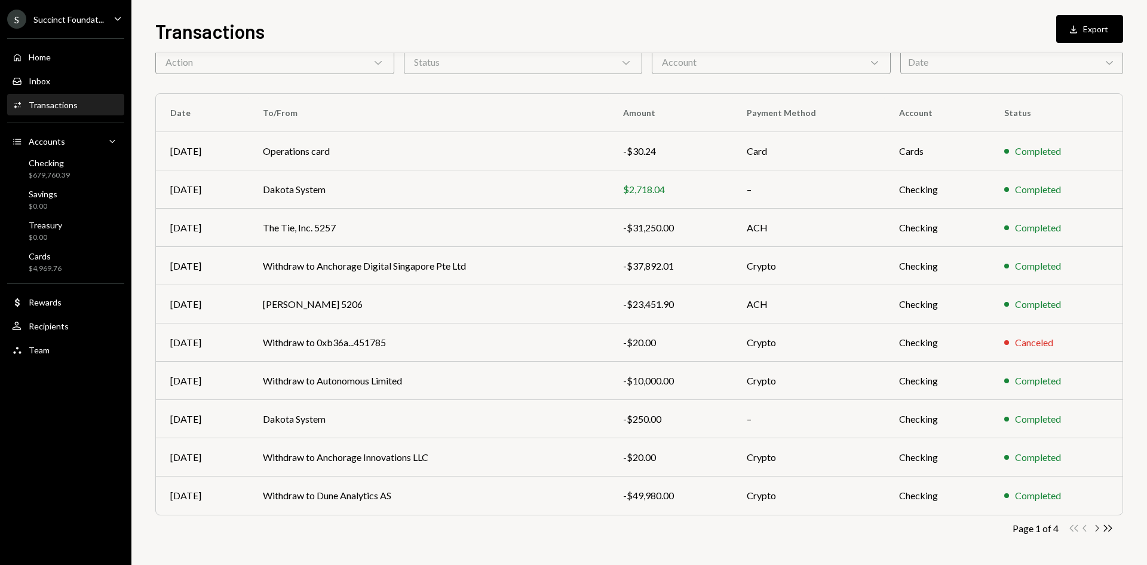
click at [1098, 529] on icon "Chevron Right" at bounding box center [1096, 527] width 11 height 11
